Goal: Browse casually

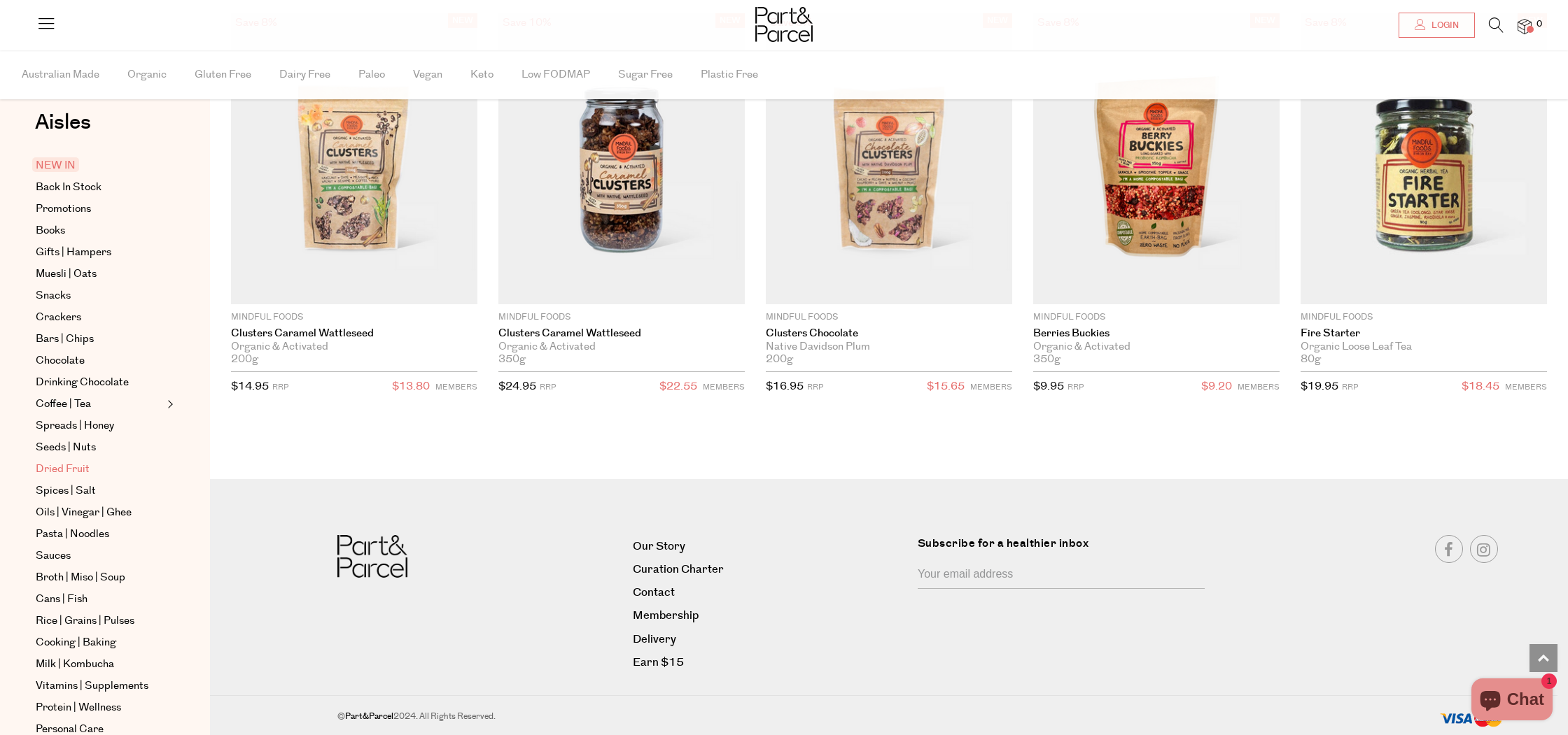
scroll to position [21, 0]
click at [62, 301] on span "Snacks" at bounding box center [54, 297] width 35 height 17
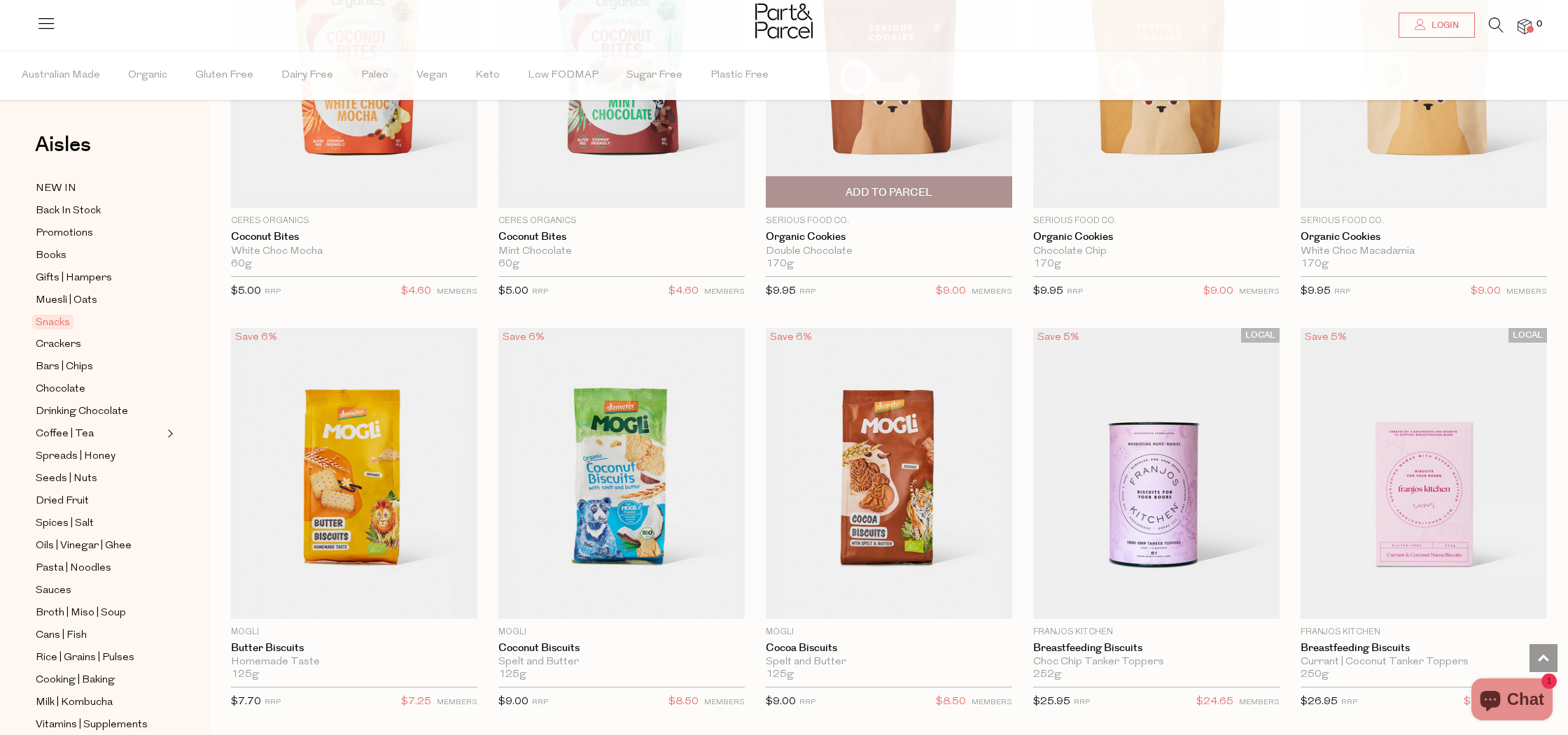
scroll to position [2731, 0]
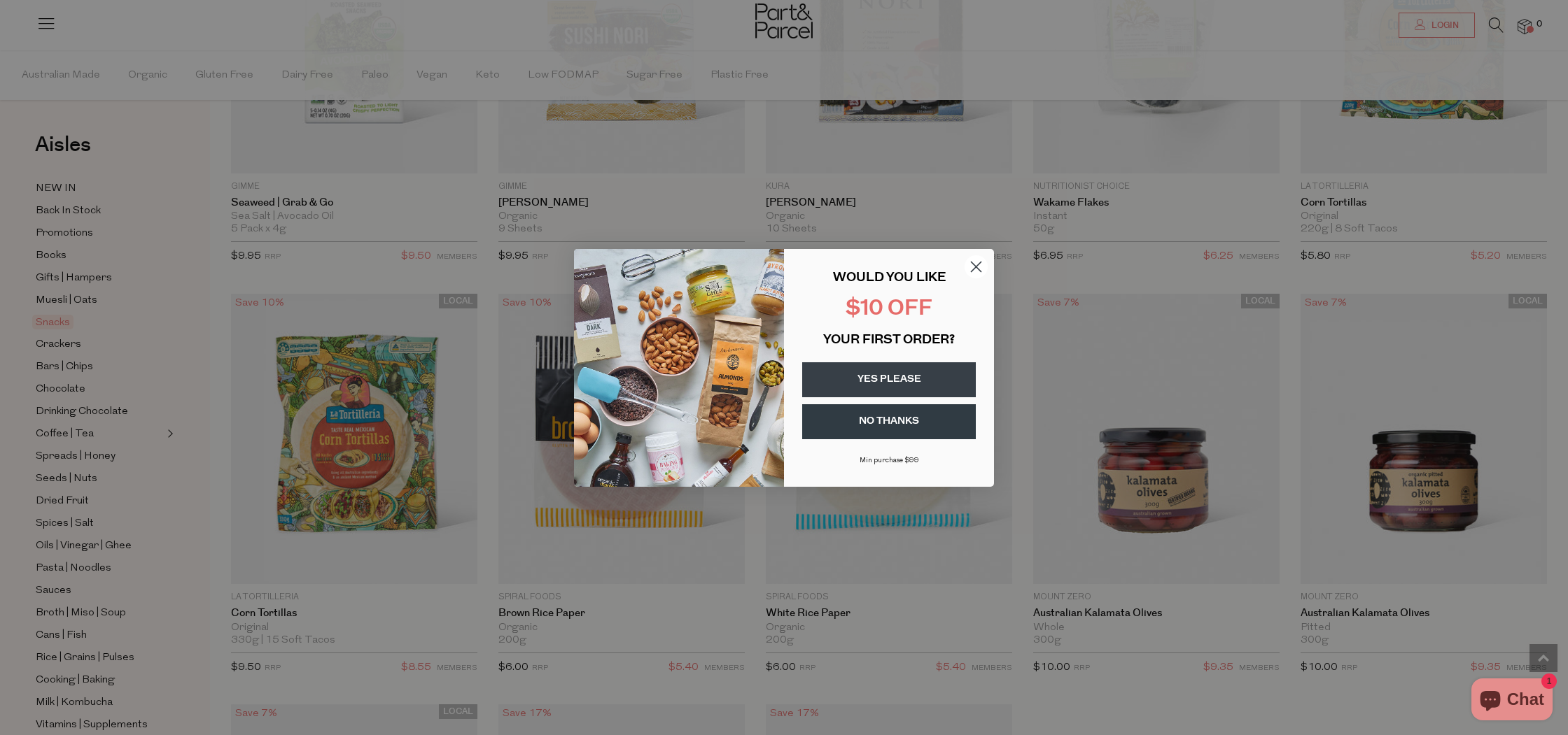
scroll to position [4822, 0]
click at [977, 268] on icon "Close dialog" at bounding box center [977, 267] width 10 height 10
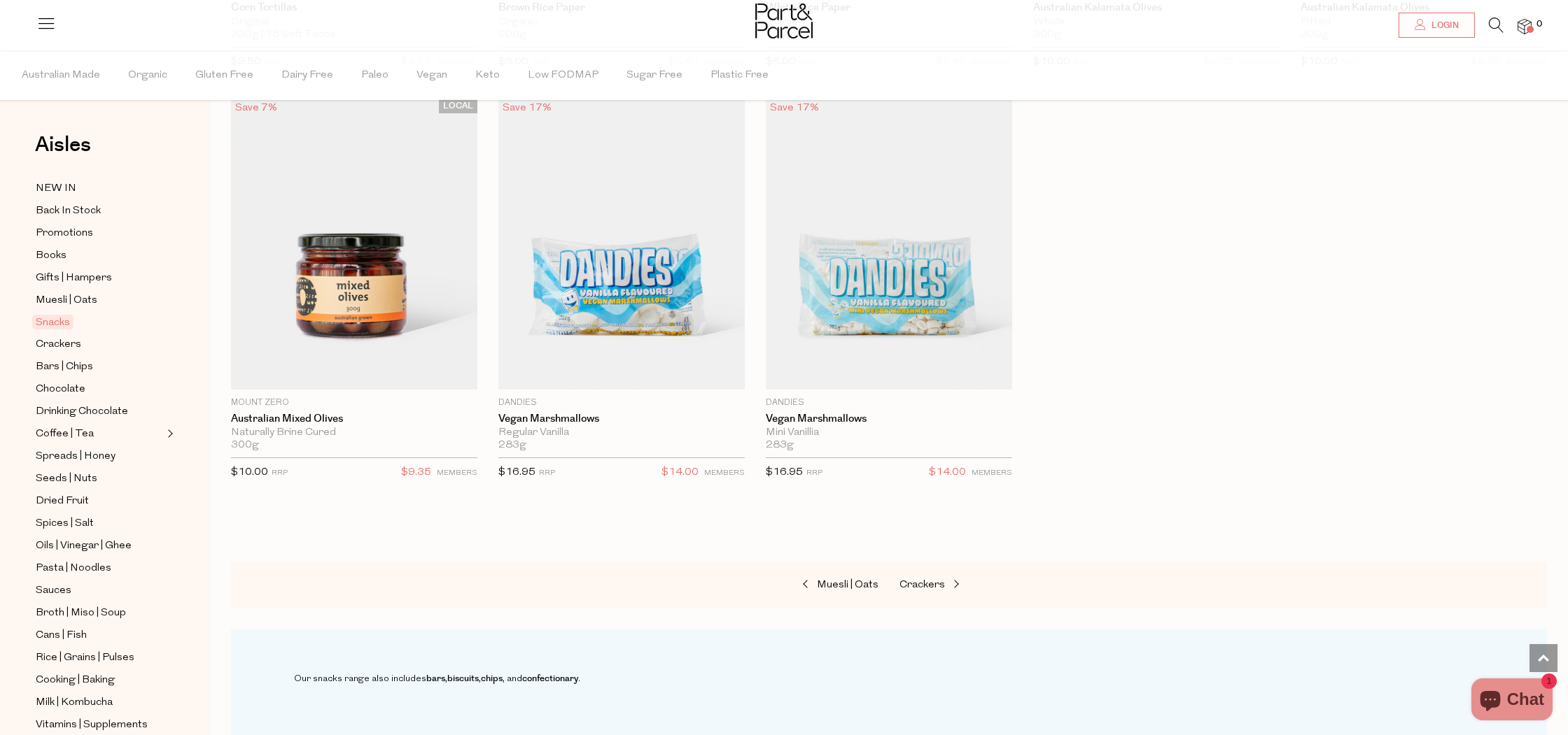
scroll to position [5428, 0]
click at [51, 233] on span "Promotions" at bounding box center [65, 233] width 58 height 17
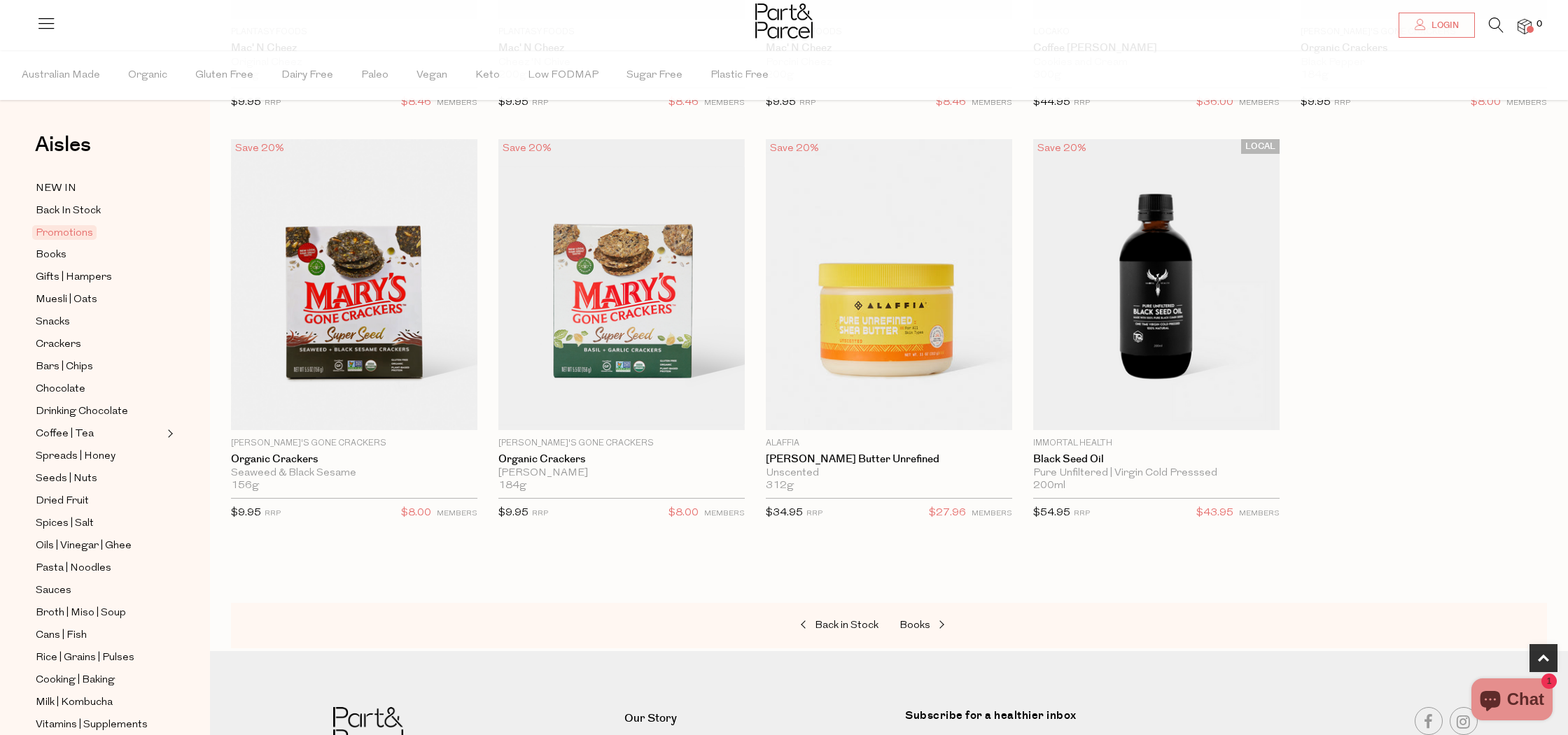
scroll to position [453, 0]
click at [62, 189] on span "NEW IN" at bounding box center [56, 189] width 41 height 17
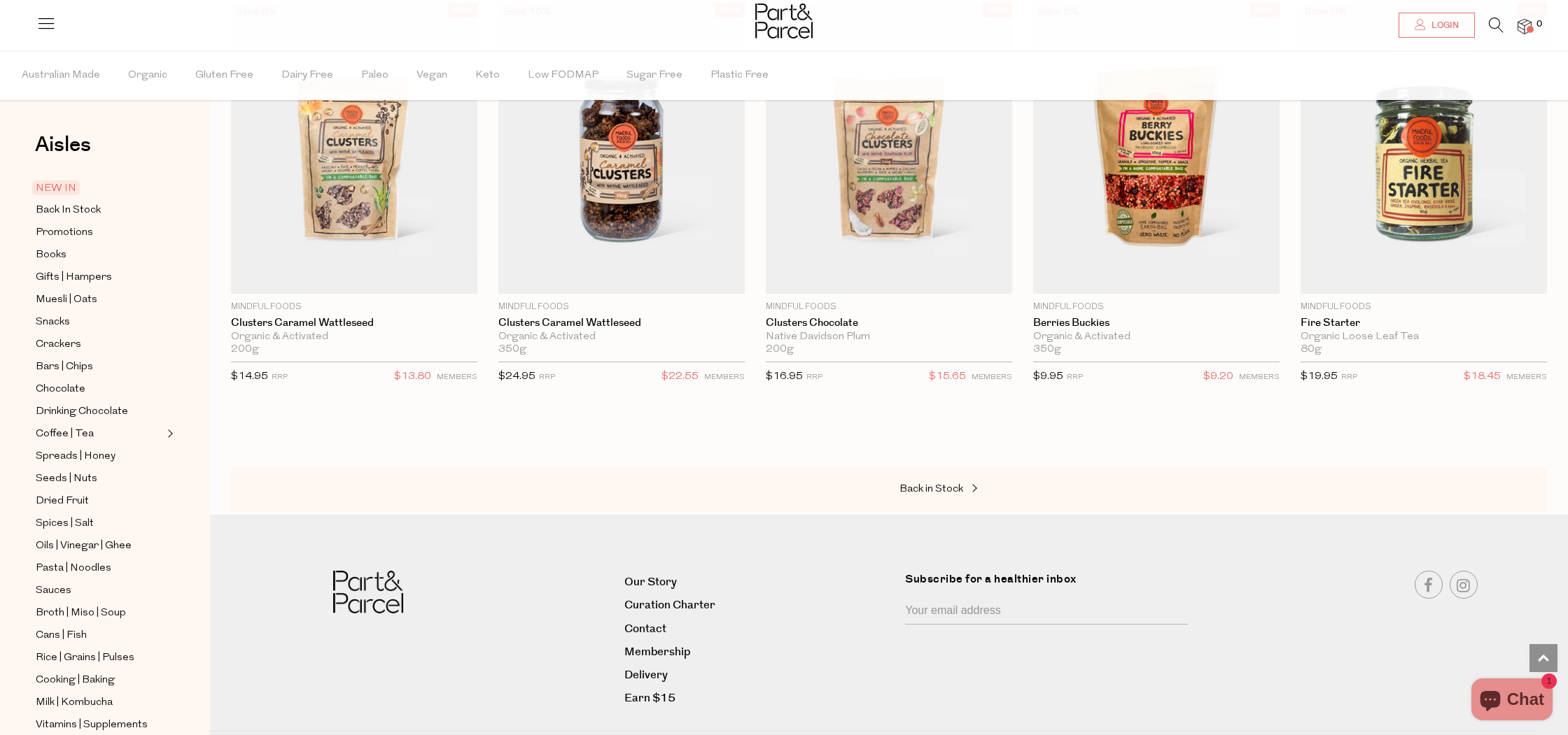
scroll to position [1857, 0]
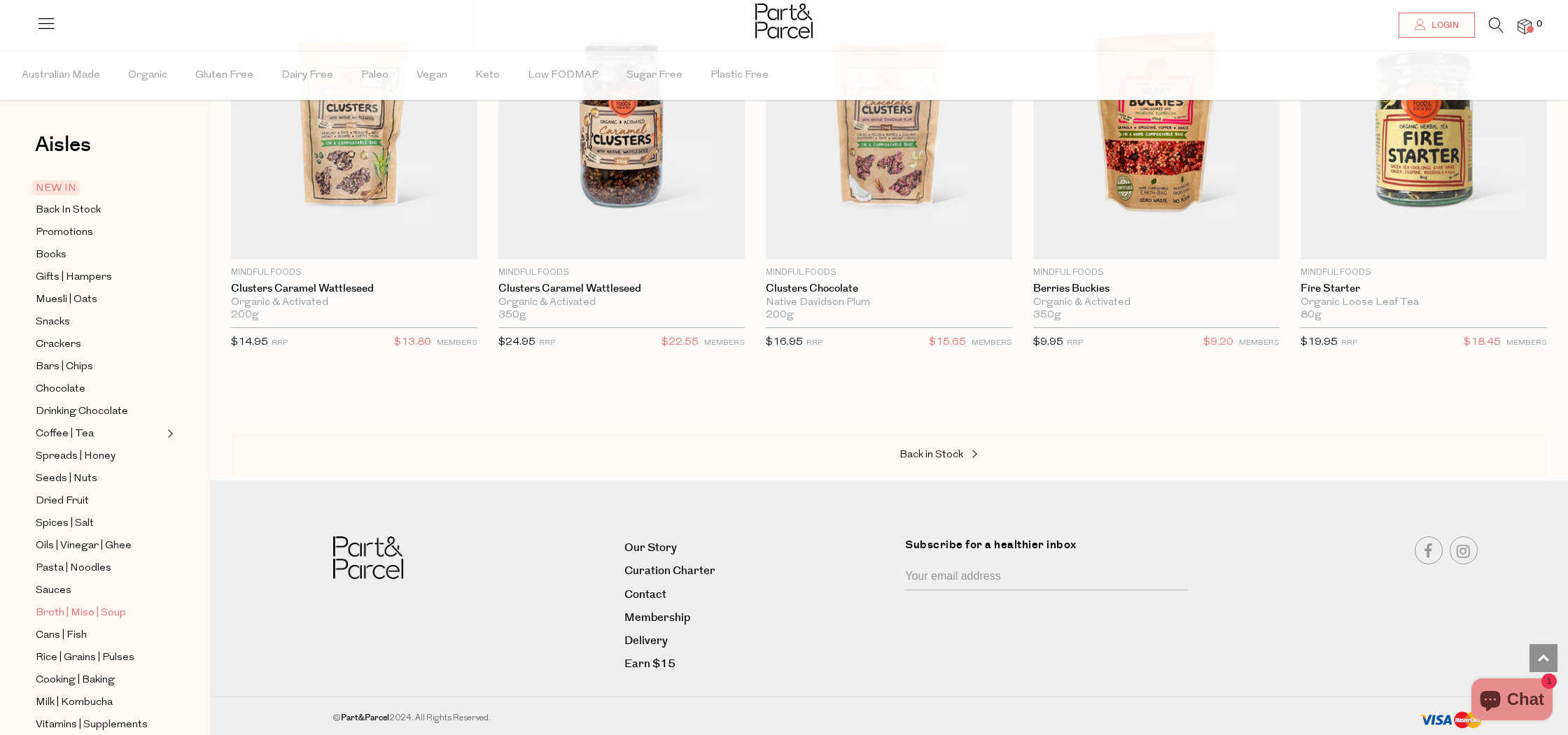
drag, startPoint x: 65, startPoint y: 610, endPoint x: 58, endPoint y: 605, distance: 8.6
click at [66, 610] on span "Broth | Miso | Soup" at bounding box center [81, 614] width 90 height 17
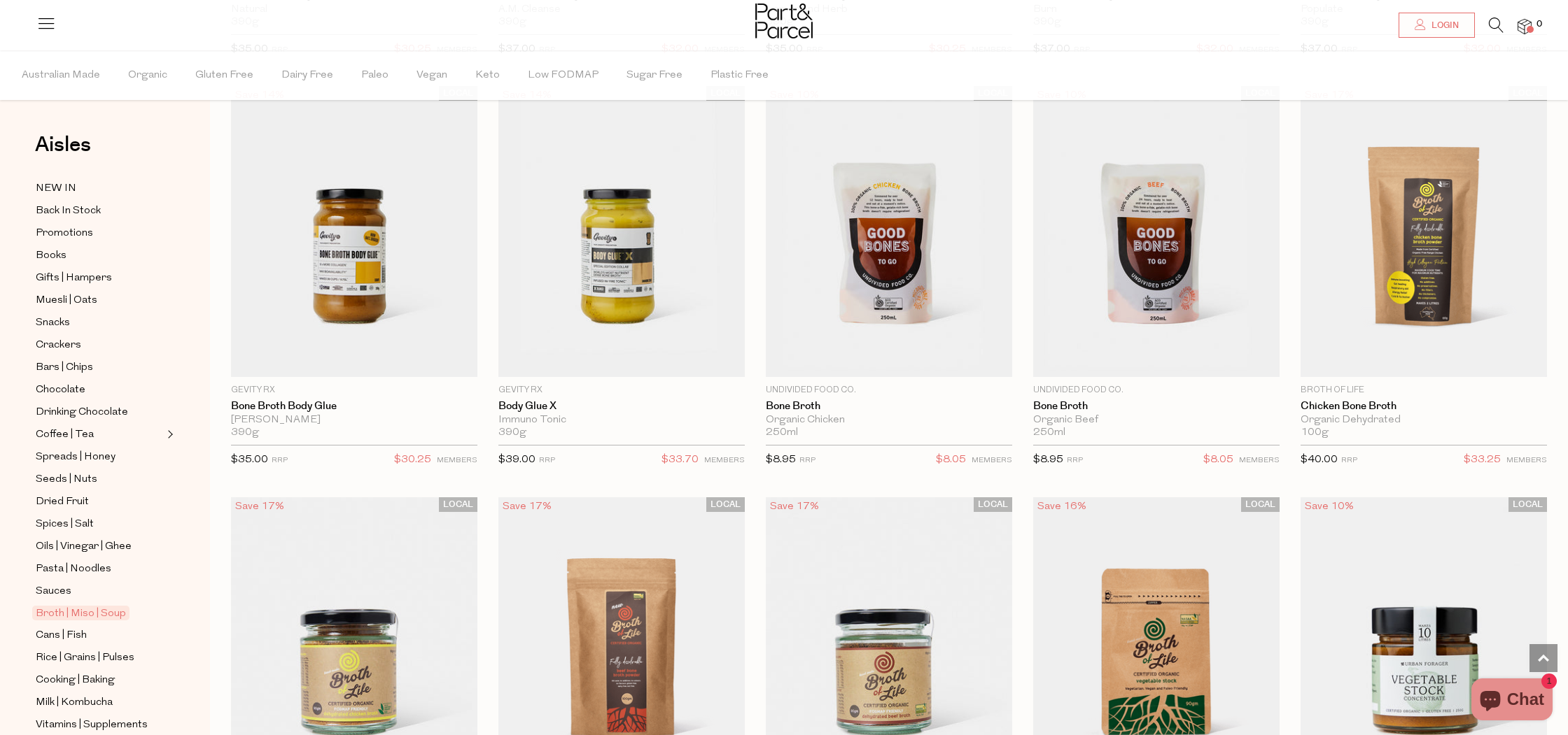
scroll to position [504, 0]
